Goal: Check status: Check status

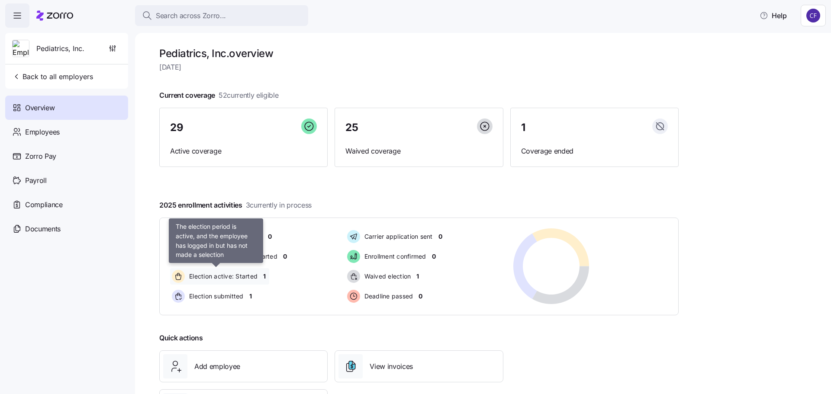
click at [232, 280] on span "Election active: Started" at bounding box center [222, 276] width 71 height 9
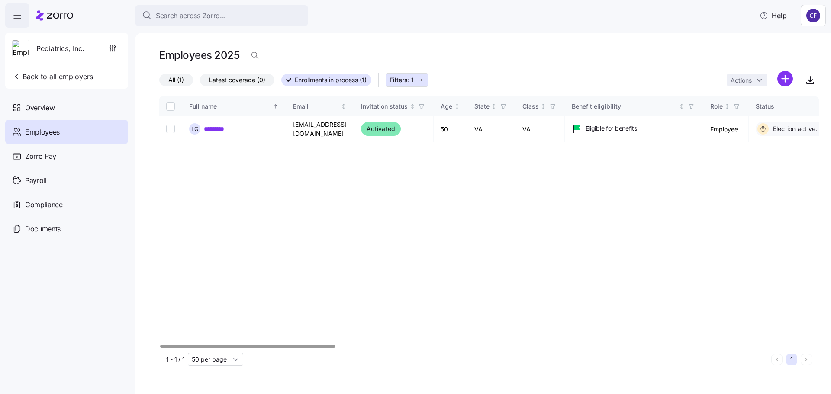
click at [327, 197] on div "Full name Email Invitation status Age State Class Benefit eligibility Role Stat…" at bounding box center [489, 223] width 660 height 253
click at [214, 131] on link "*********" at bounding box center [217, 129] width 26 height 9
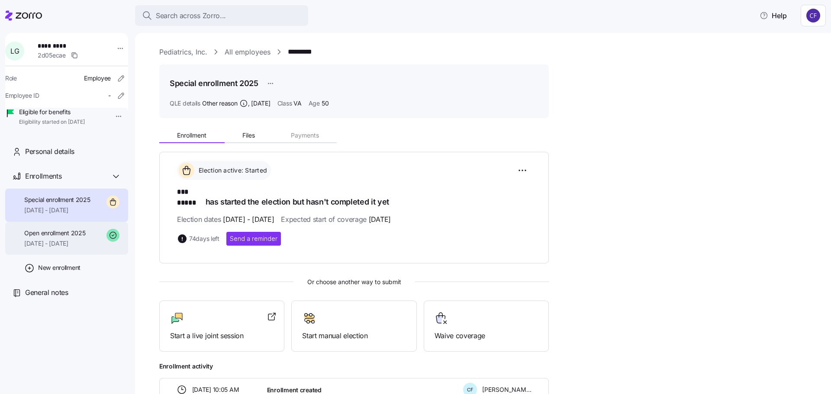
click at [77, 248] on span "07/01/2025 - 12/31/2025" at bounding box center [54, 243] width 61 height 9
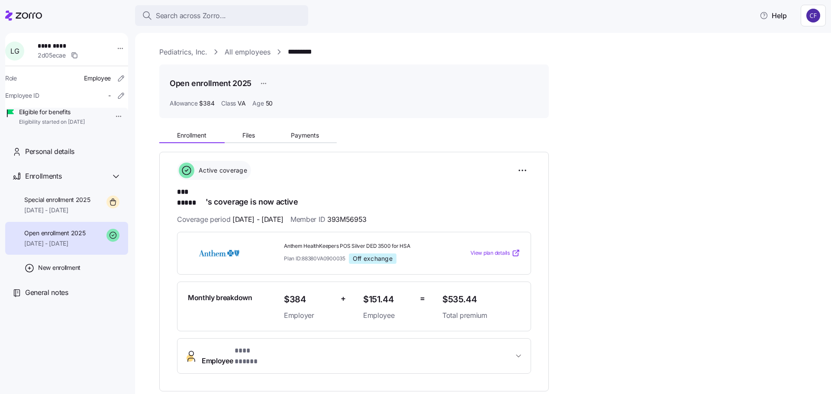
click at [512, 249] on icon at bounding box center [516, 253] width 9 height 9
click at [47, 204] on span "Special enrollment 2025" at bounding box center [57, 200] width 66 height 9
